Goal: Communication & Community: Answer question/provide support

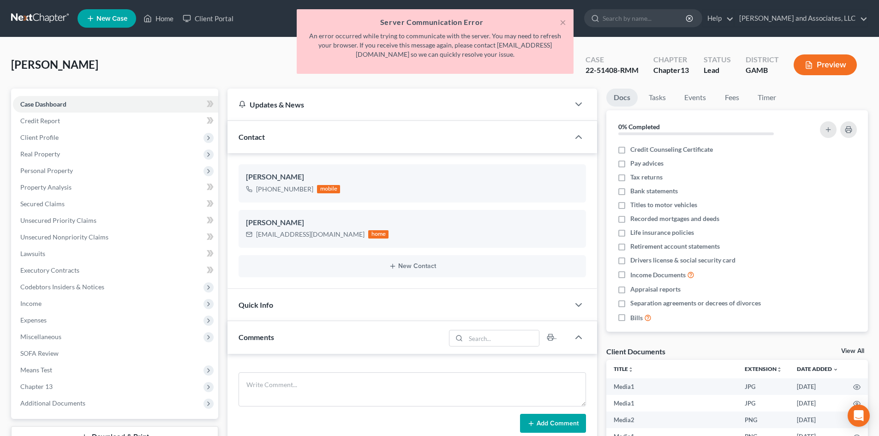
select select "0"
click at [562, 24] on button "×" at bounding box center [563, 22] width 6 height 11
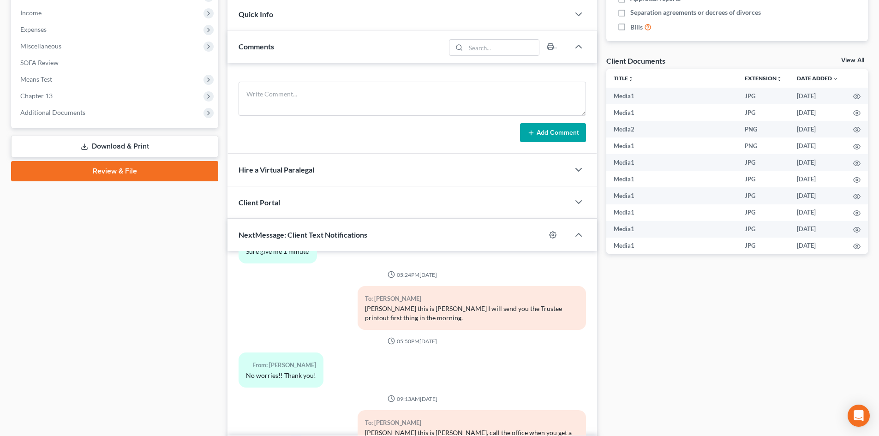
scroll to position [279, 0]
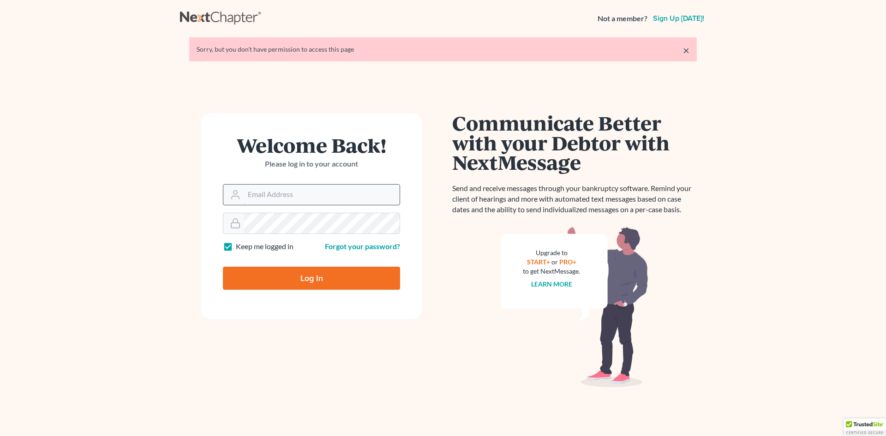
click at [254, 197] on input "Email Address" at bounding box center [321, 195] width 155 height 20
type input "[EMAIL_ADDRESS][DOMAIN_NAME]"
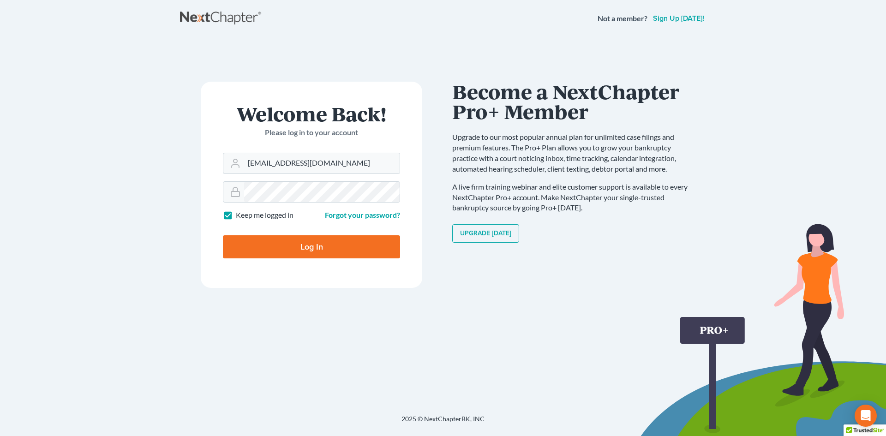
click at [311, 247] on input "Log In" at bounding box center [311, 246] width 177 height 23
type input "Thinking..."
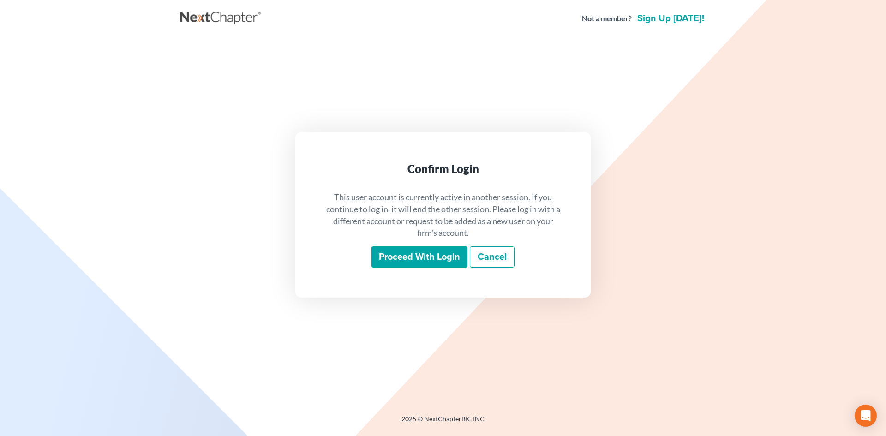
click at [406, 257] on input "Proceed with login" at bounding box center [419, 256] width 96 height 21
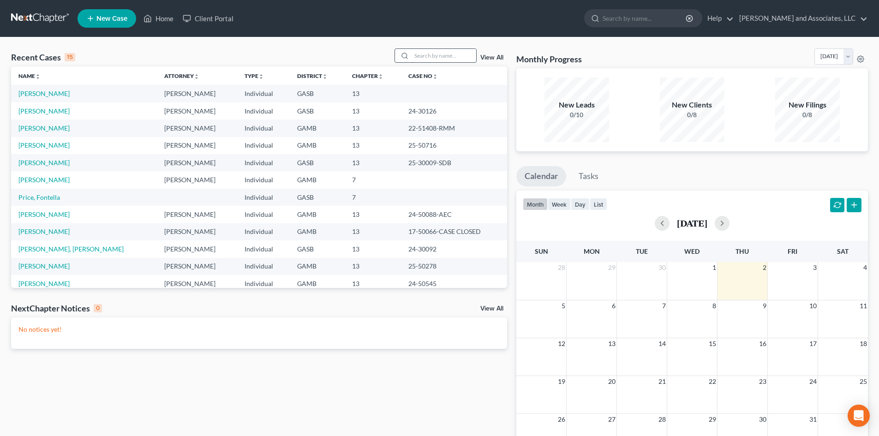
click at [419, 56] on input "search" at bounding box center [444, 55] width 65 height 13
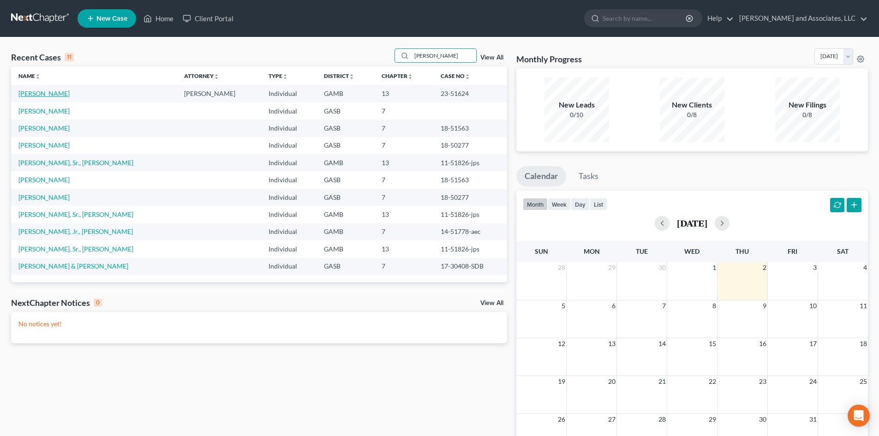
type input "Webb"
click at [55, 95] on link "Webb, Khadijah" at bounding box center [43, 94] width 51 height 8
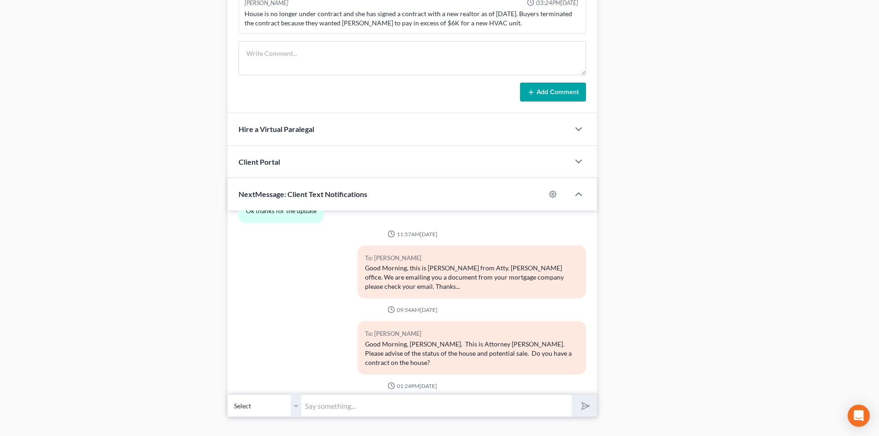
scroll to position [621, 0]
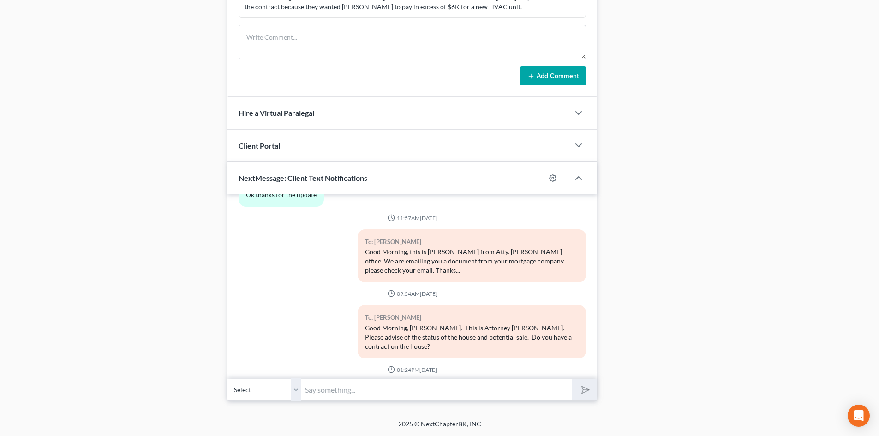
click at [296, 392] on select "Select +1 (478) 464-7494 - Khadijah Webb" at bounding box center [264, 389] width 74 height 23
click at [227, 378] on select "Select +1 (478) 464-7494 - Khadijah Webb" at bounding box center [264, 389] width 74 height 23
click at [310, 391] on input "text" at bounding box center [436, 389] width 270 height 23
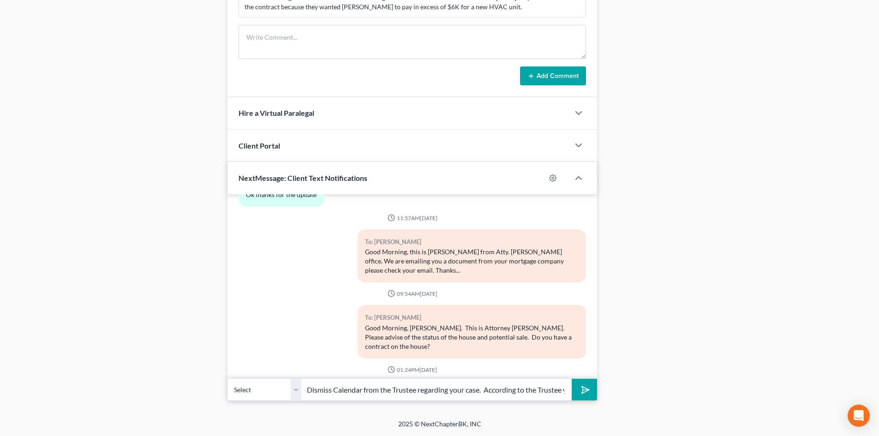
scroll to position [0, 231]
type input "Khadijah this is Rose, we just received the Motion to Dismiss Calendar from the…"
click at [572, 379] on button "submit" at bounding box center [584, 390] width 25 height 22
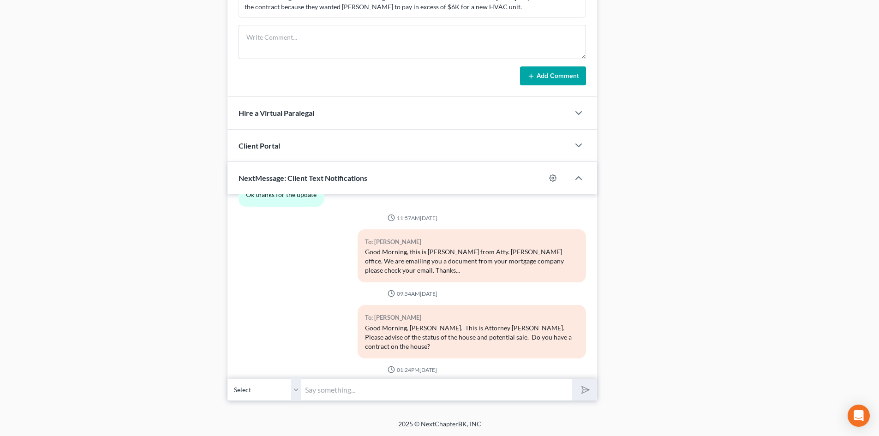
scroll to position [19804, 0]
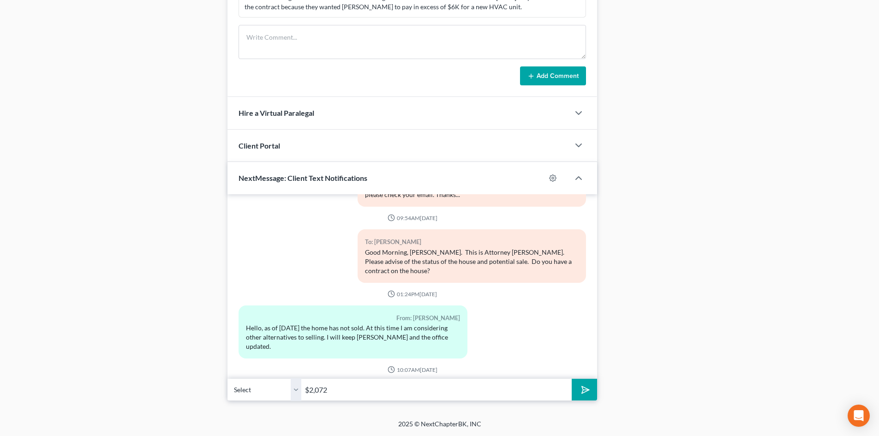
click at [572, 379] on button "submit" at bounding box center [584, 390] width 25 height 22
type input "$2,072.5"
type input "0"
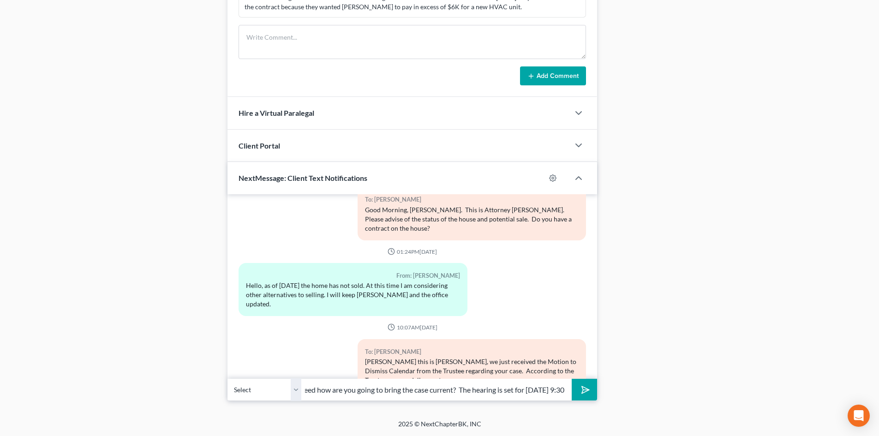
scroll to position [0, 199]
type input "at this point she wants to dismiss your case. She will need how are you going t…"
click at [572, 379] on button "submit" at bounding box center [584, 390] width 25 height 22
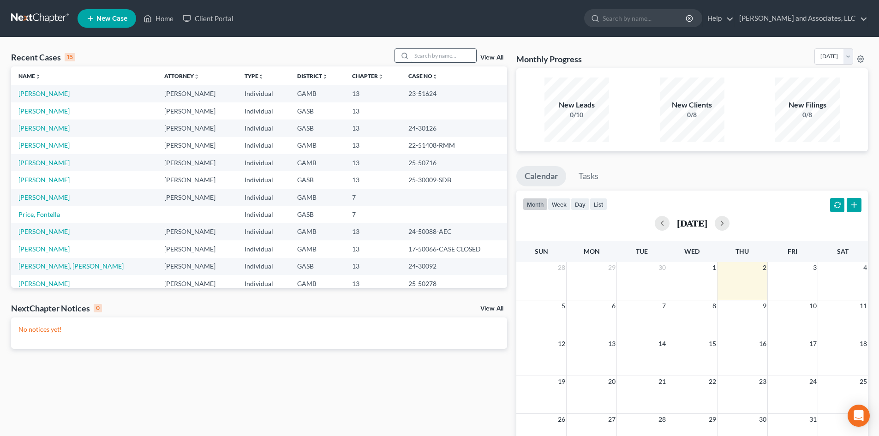
click at [421, 54] on input "search" at bounding box center [444, 55] width 65 height 13
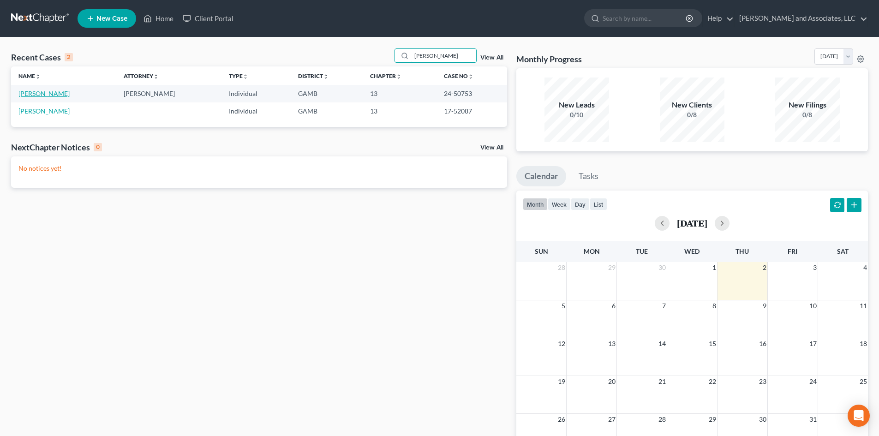
type input "Cora"
click at [45, 95] on link "Brown, Cora" at bounding box center [43, 94] width 51 height 8
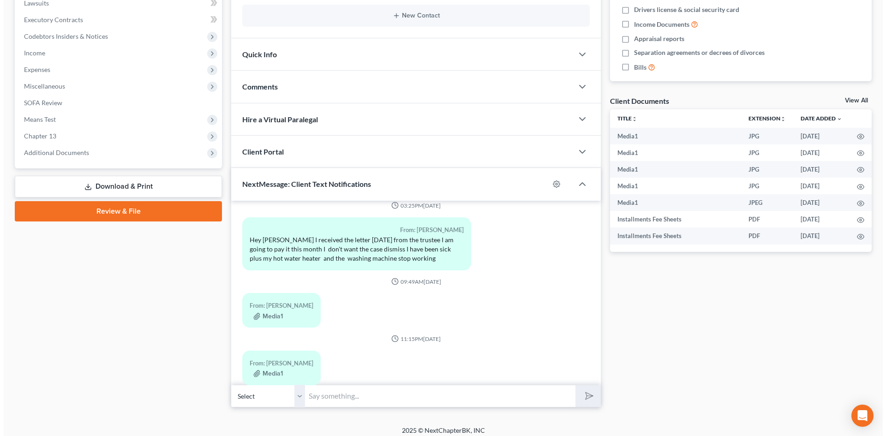
scroll to position [257, 0]
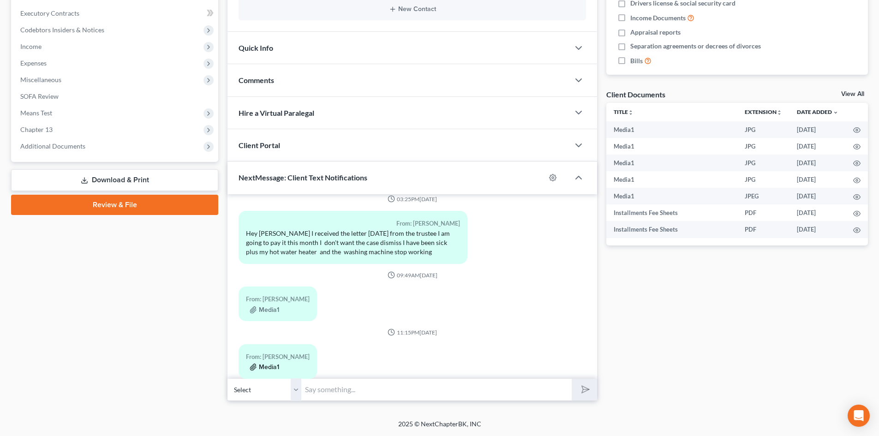
click at [269, 364] on button "Media1" at bounding box center [265, 367] width 30 height 7
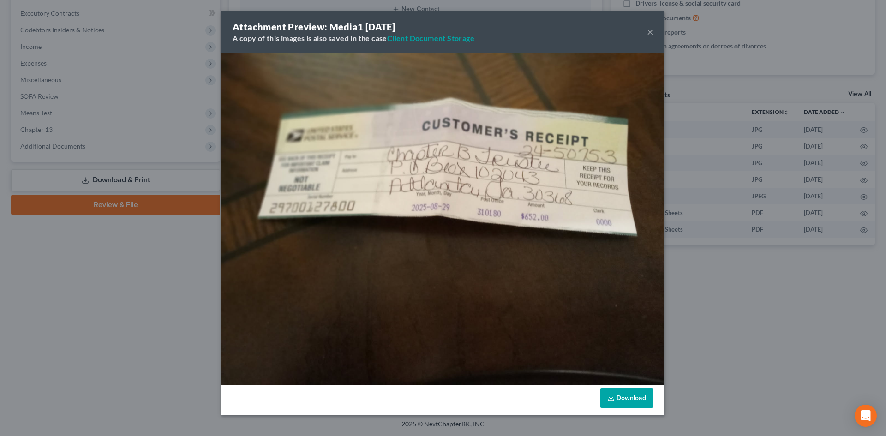
click at [269, 347] on div "Attachment Preview: Media1 09/01/2025 A copy of this images is also saved in th…" at bounding box center [443, 218] width 886 height 436
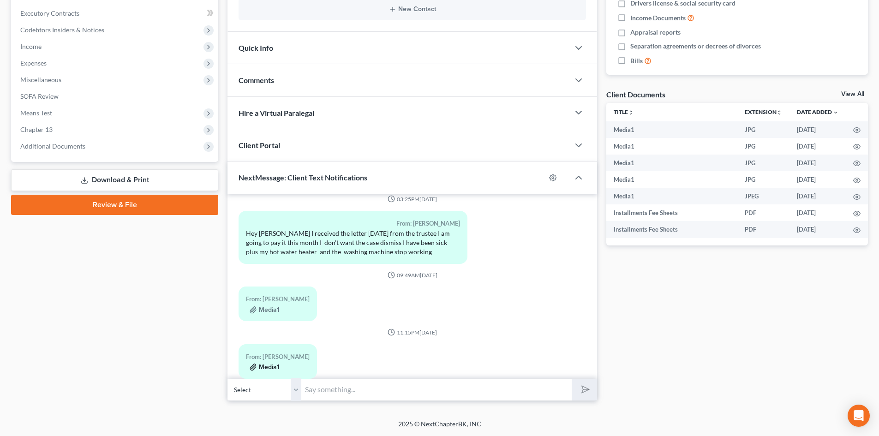
click at [271, 364] on button "Media1" at bounding box center [265, 367] width 30 height 7
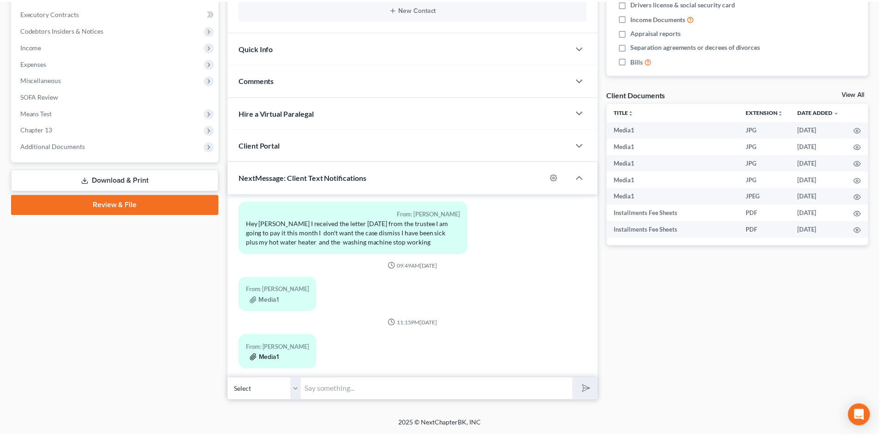
scroll to position [1803, 0]
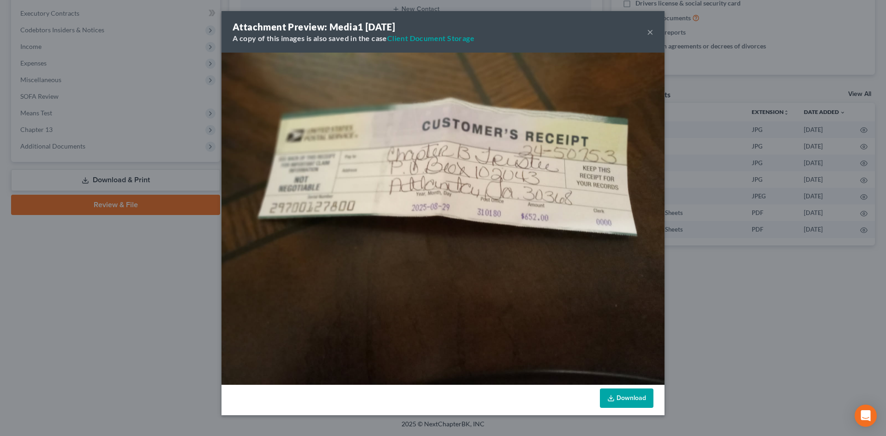
click at [649, 32] on button "×" at bounding box center [650, 31] width 6 height 11
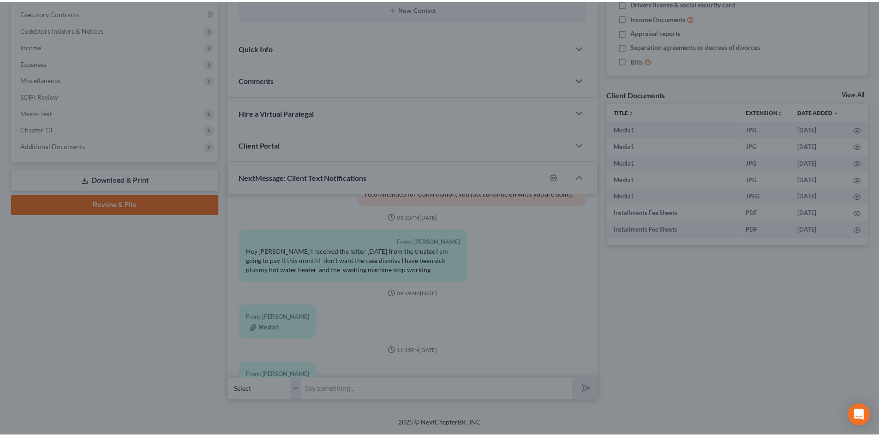
scroll to position [1830, 0]
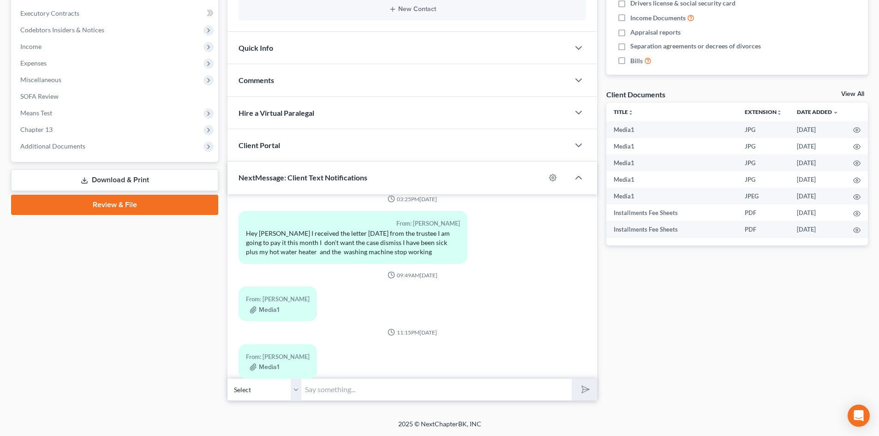
click at [296, 393] on select "Select +1 (478) 357-3832 - Cora Brown" at bounding box center [264, 389] width 74 height 23
click at [227, 378] on select "Select +1 (478) 357-3832 - Cora Brown" at bounding box center [264, 389] width 74 height 23
click at [319, 389] on input "text" at bounding box center [436, 389] width 270 height 23
click at [542, 391] on input "Cora this is Rose, we just received the Trustee report on the Motion to Dismiss…" at bounding box center [436, 389] width 270 height 23
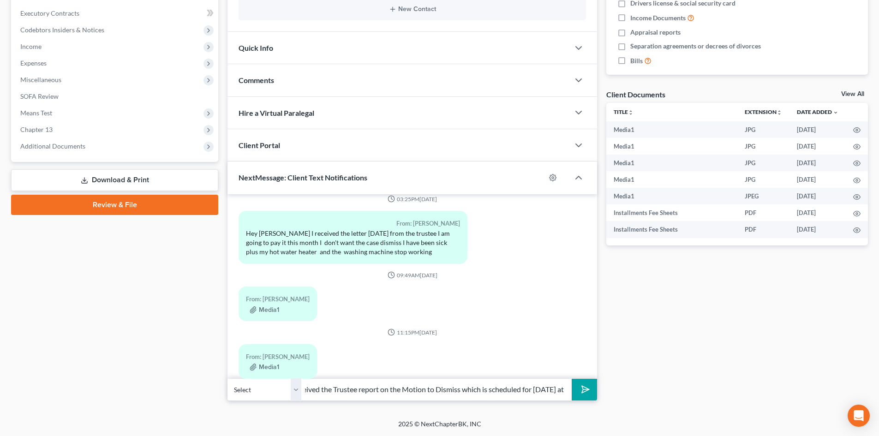
scroll to position [0, 131]
click at [563, 388] on input "Cora this is Rose, we just received the Trustee report on the Motion to Dismiss…" at bounding box center [436, 389] width 270 height 23
type input "Cora this is Rose, we just received the Trustee report on the Motion to Dismiss…"
click at [572, 379] on button "submit" at bounding box center [584, 390] width 25 height 22
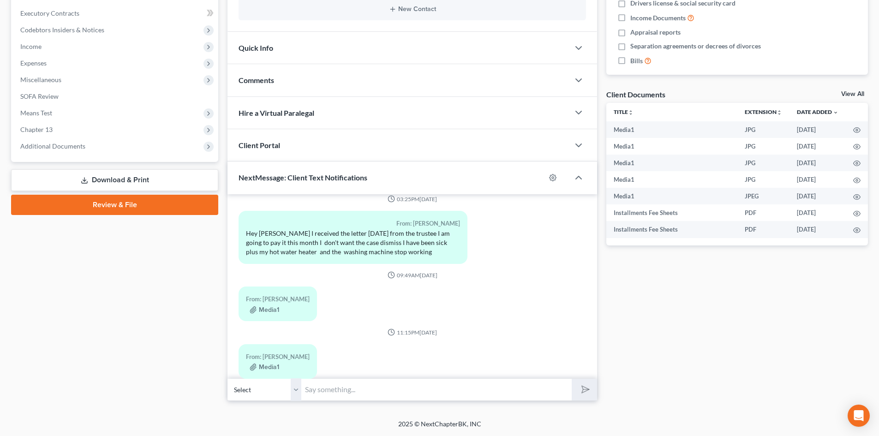
scroll to position [1897, 0]
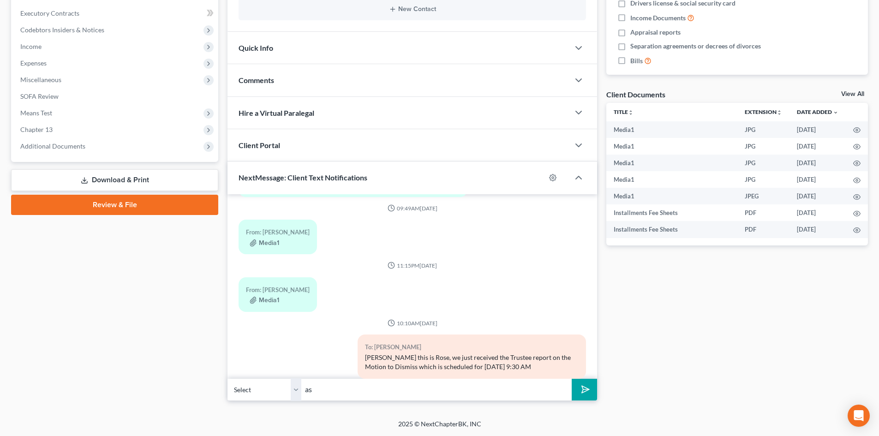
type input "a"
type input "As of today she say that you are delinquent $1,304.00, she wants your plans to …"
click at [572, 379] on button "submit" at bounding box center [584, 390] width 25 height 22
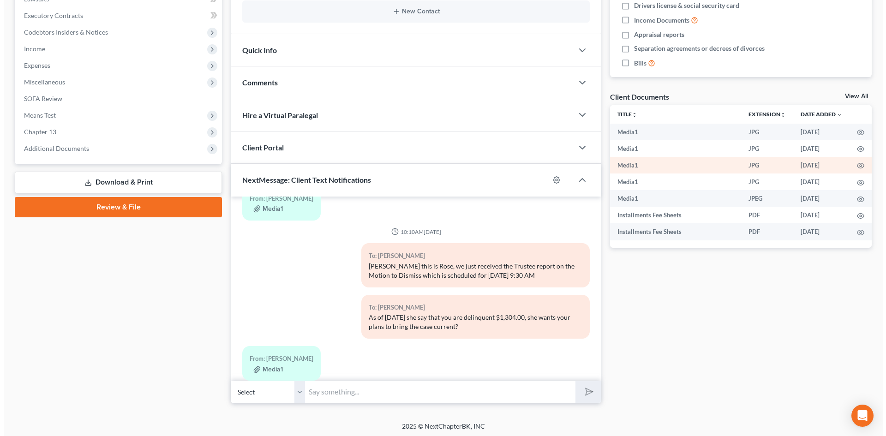
scroll to position [253, 0]
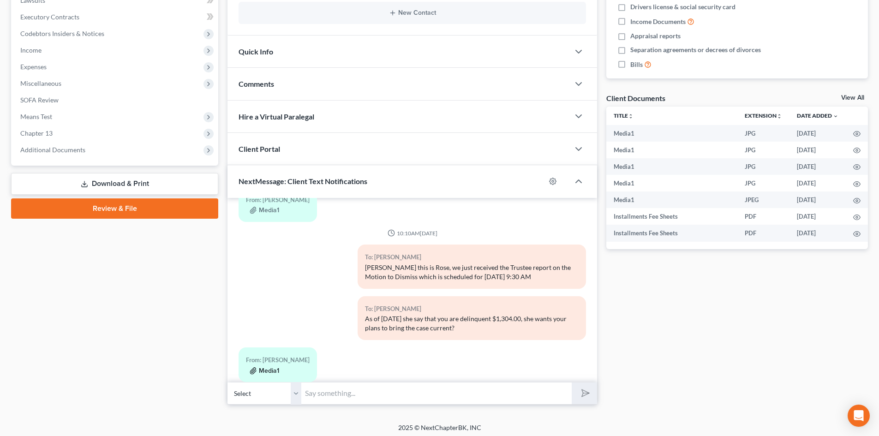
click at [269, 367] on button "Media1" at bounding box center [265, 370] width 30 height 7
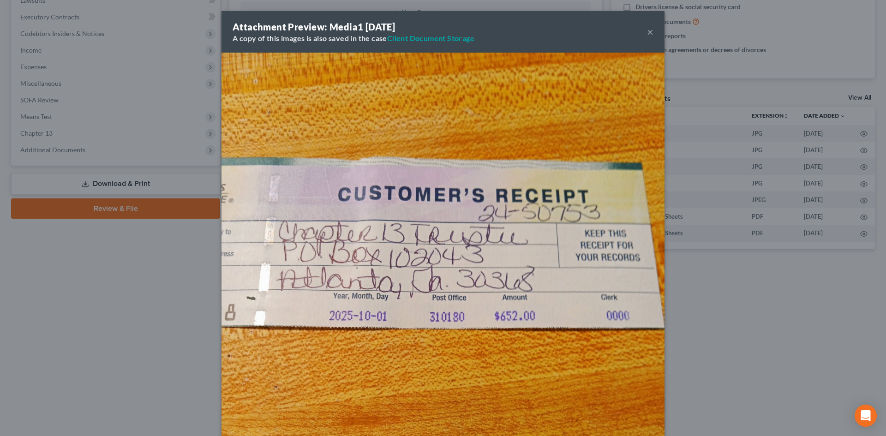
click at [269, 352] on div "Attachment Preview: Media1 10/02/2025 A copy of this images is also saved in th…" at bounding box center [443, 218] width 886 height 436
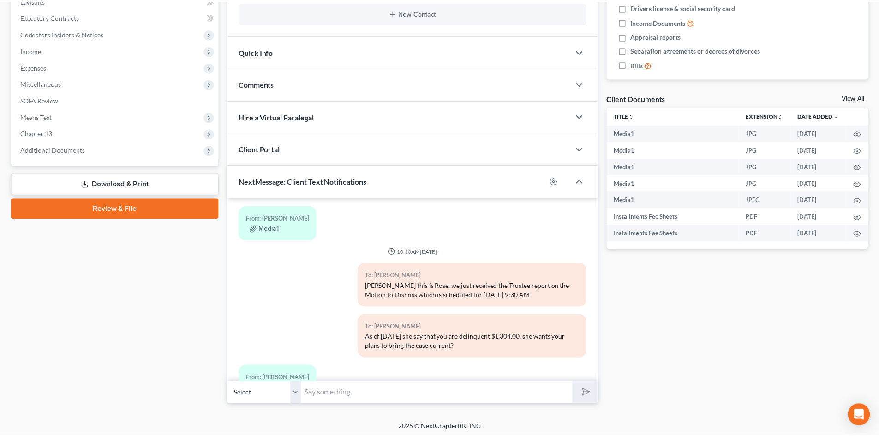
scroll to position [1991, 0]
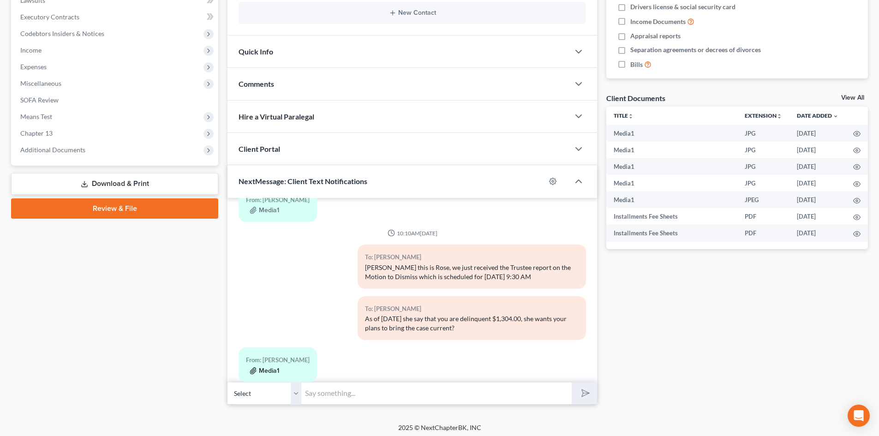
click at [265, 367] on button "Media1" at bounding box center [265, 370] width 30 height 7
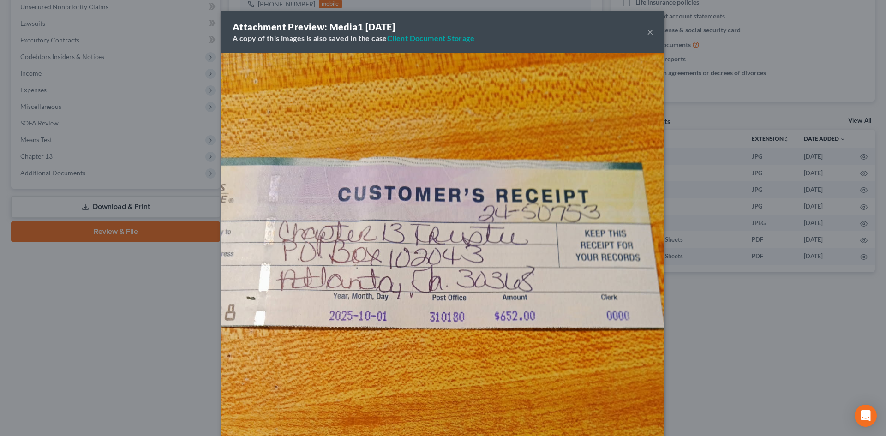
scroll to position [1963, 0]
